Goal: Information Seeking & Learning: Understand process/instructions

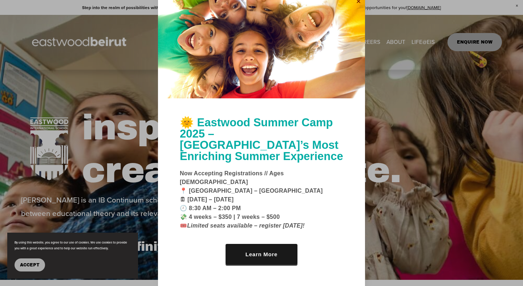
click at [357, 8] on link "Close" at bounding box center [358, 2] width 11 height 12
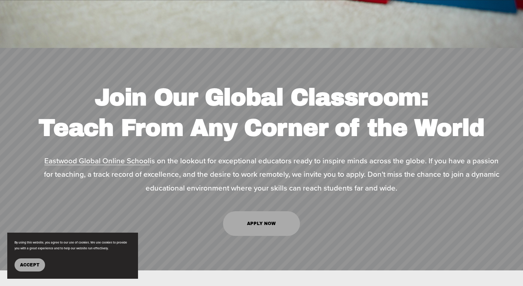
scroll to position [3079, 0]
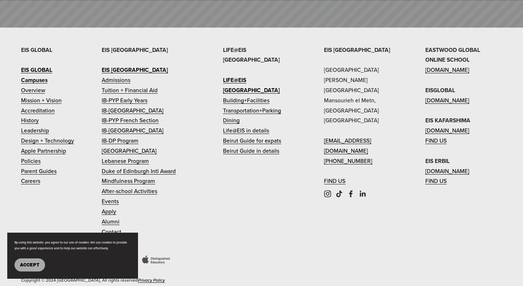
click at [127, 85] on link "Tuition + Financial Aid" at bounding box center [130, 90] width 56 height 10
click at [124, 85] on link "Tuition + Financial Aid" at bounding box center [130, 90] width 56 height 10
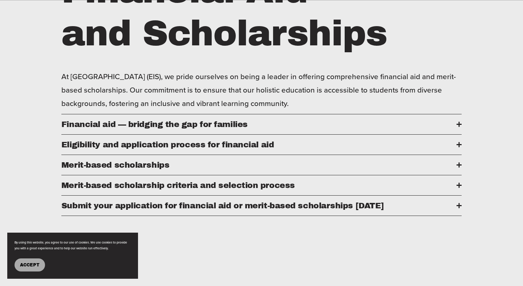
scroll to position [349, 0]
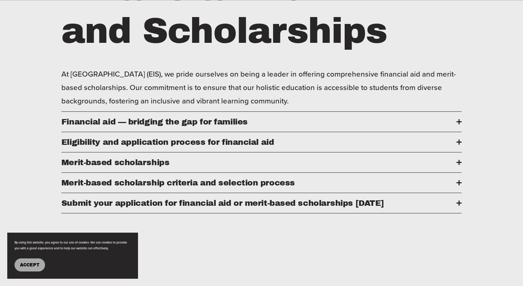
click at [438, 113] on button "Financial aid — bridging the gap for families" at bounding box center [261, 122] width 400 height 20
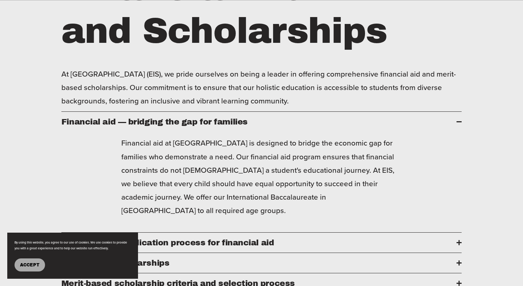
click at [438, 113] on button "Financial aid — bridging the gap for families" at bounding box center [261, 122] width 400 height 20
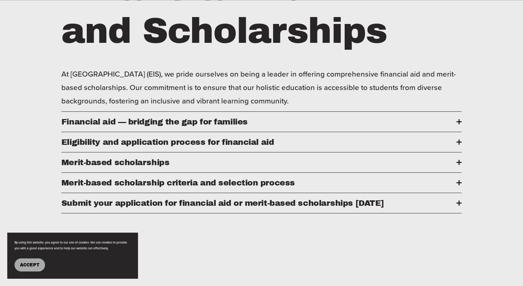
click at [441, 122] on span "Financial aid — bridging the gap for families" at bounding box center [258, 121] width 395 height 9
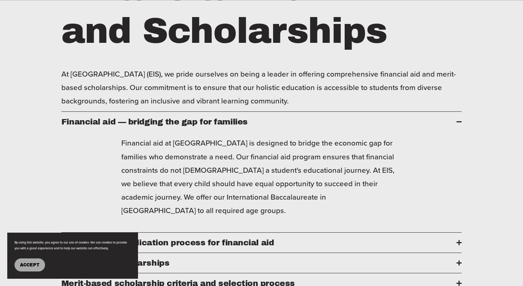
click at [441, 122] on span "Financial aid — bridging the gap for families" at bounding box center [258, 121] width 395 height 9
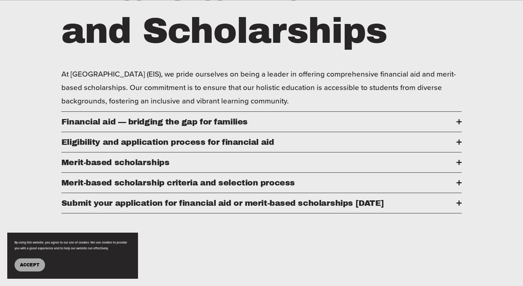
click at [442, 138] on span "Eligibility and application process for financial aid" at bounding box center [258, 142] width 395 height 9
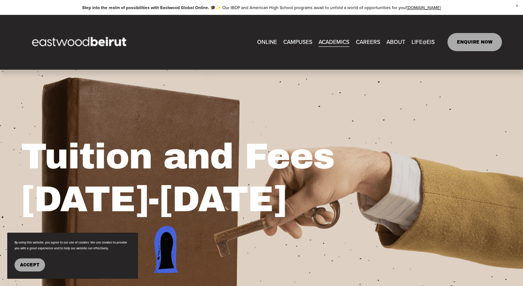
scroll to position [0, 0]
